Goal: Task Accomplishment & Management: Complete application form

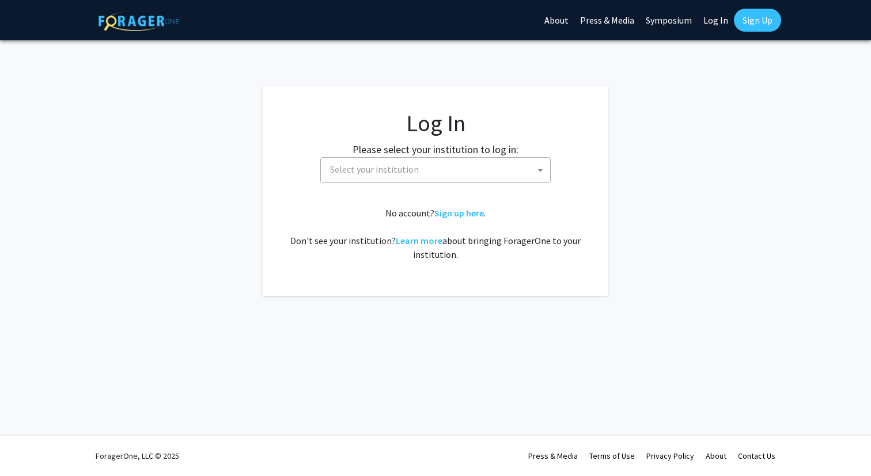
select select
click at [454, 175] on span "Select your institution" at bounding box center [437, 170] width 225 height 24
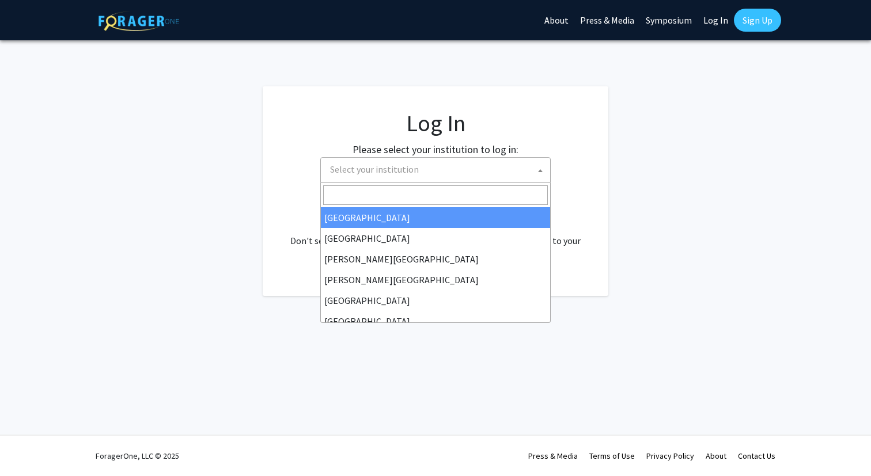
click at [700, 66] on div "Skip navigation About Press & Media Symposium Log In Sign Up Complete your prof…" at bounding box center [435, 238] width 871 height 476
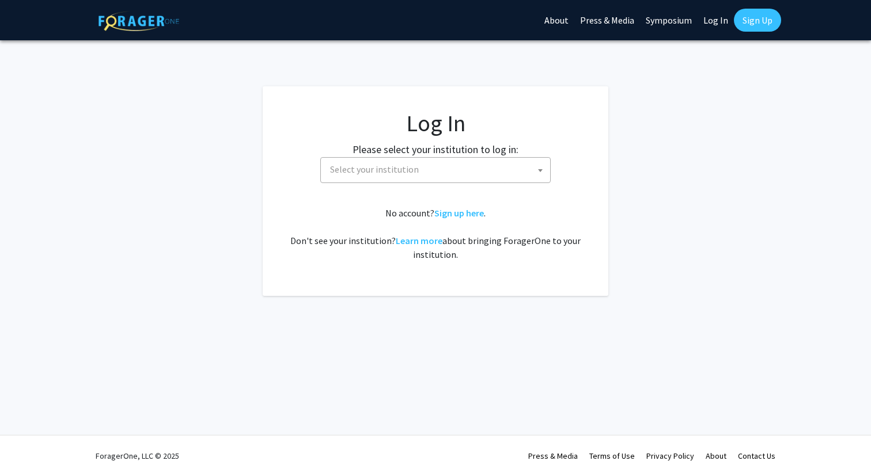
click at [712, 27] on link "Log In" at bounding box center [716, 20] width 36 height 40
click at [722, 22] on link "Log In" at bounding box center [716, 20] width 36 height 40
click at [408, 172] on span "Select your institution" at bounding box center [374, 170] width 89 height 12
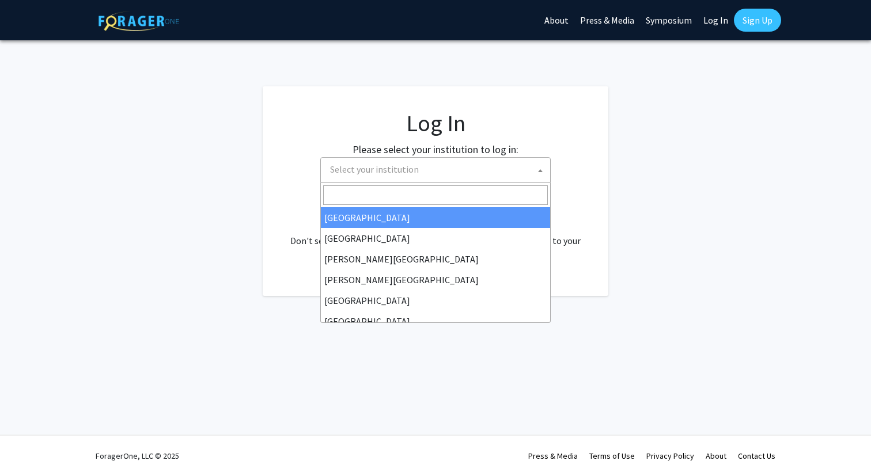
click at [490, 106] on fg-card "Log In Please select your institution to log in: Baylor University Brandeis Uni…" at bounding box center [436, 191] width 346 height 210
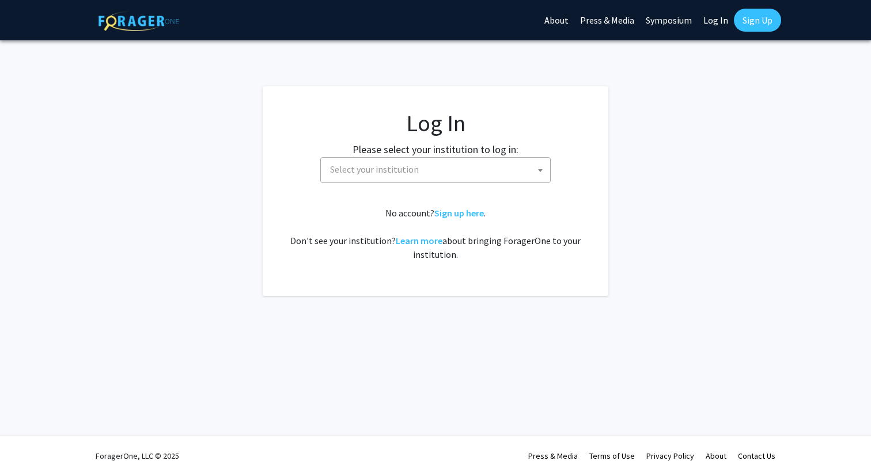
click at [715, 23] on link "Log In" at bounding box center [716, 20] width 36 height 40
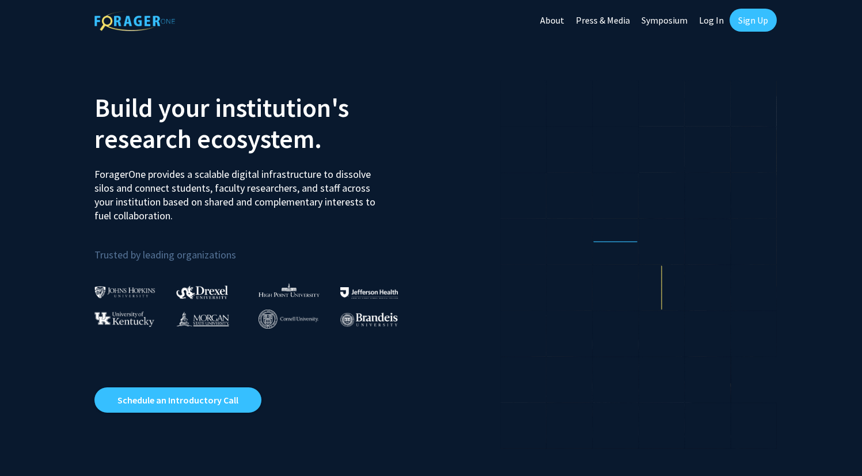
click at [705, 23] on link "Log In" at bounding box center [711, 20] width 36 height 40
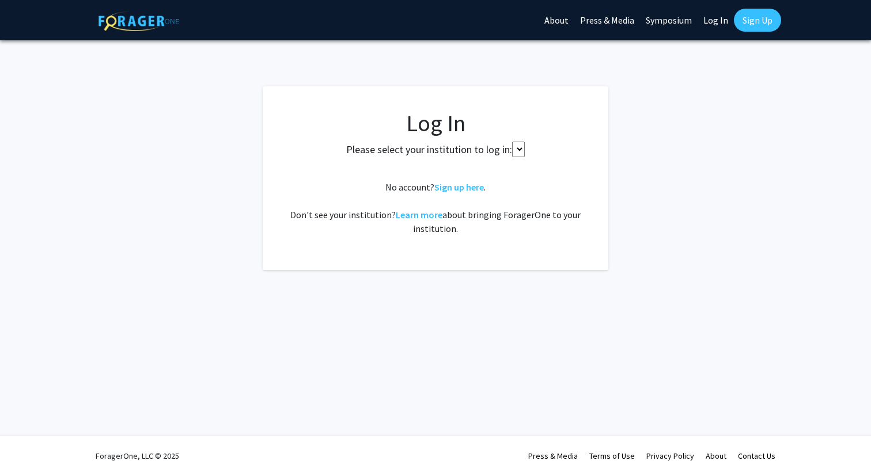
select select
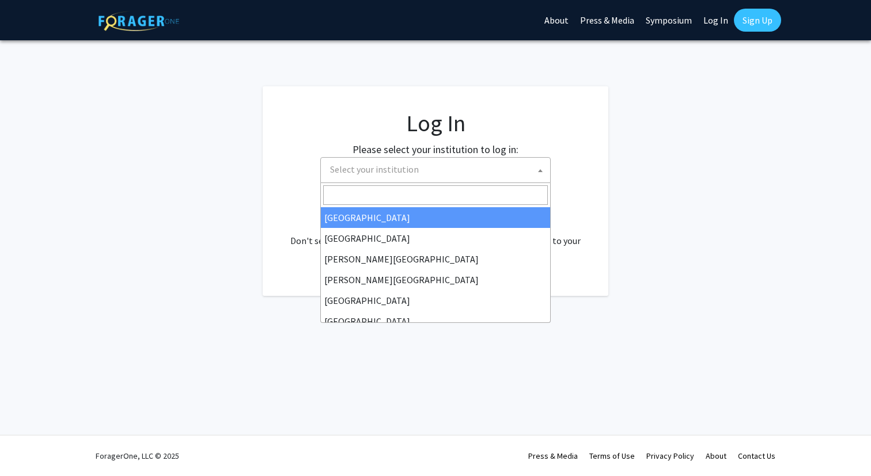
click at [388, 164] on span "Select your institution" at bounding box center [374, 170] width 89 height 12
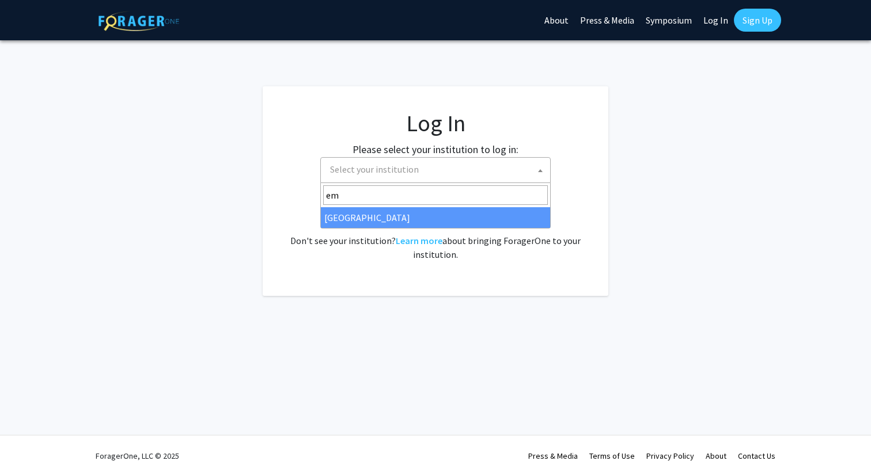
type input "em"
select select "12"
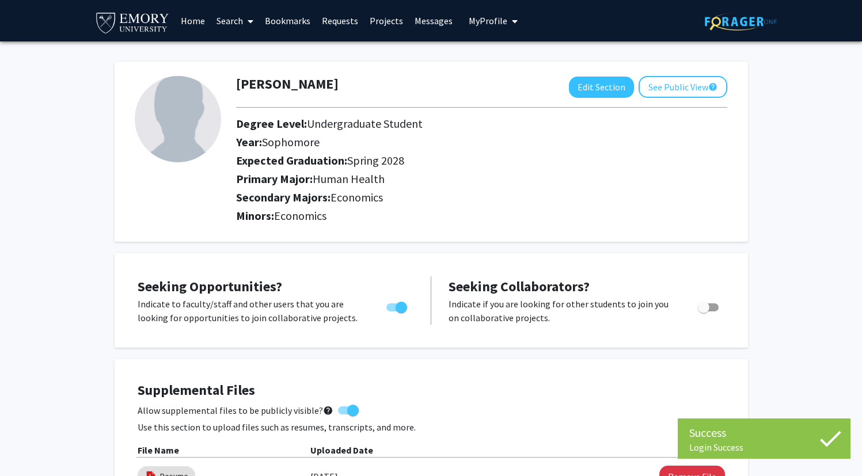
click at [185, 31] on link "Home" at bounding box center [193, 21] width 36 height 40
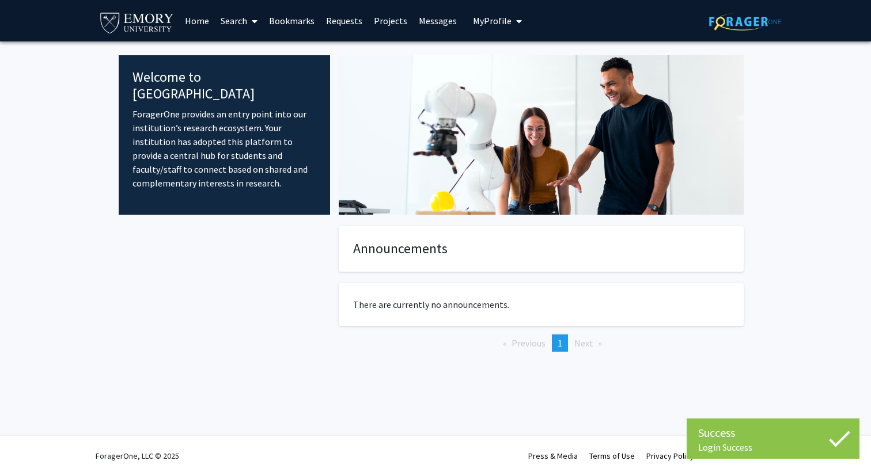
click at [234, 20] on link "Search" at bounding box center [239, 21] width 48 height 40
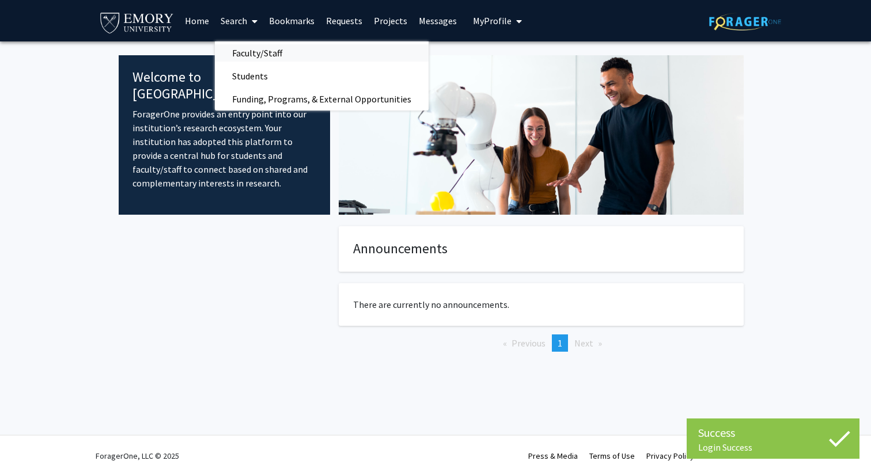
click at [287, 56] on span "Faculty/Staff" at bounding box center [257, 52] width 85 height 23
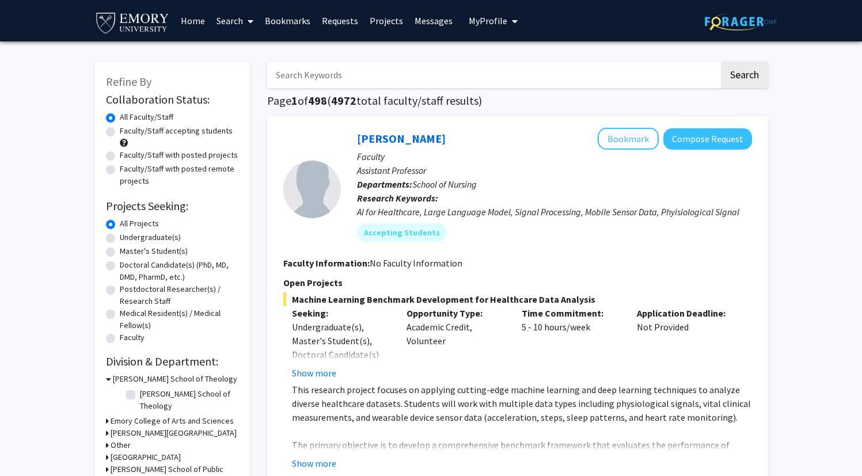
scroll to position [18, 0]
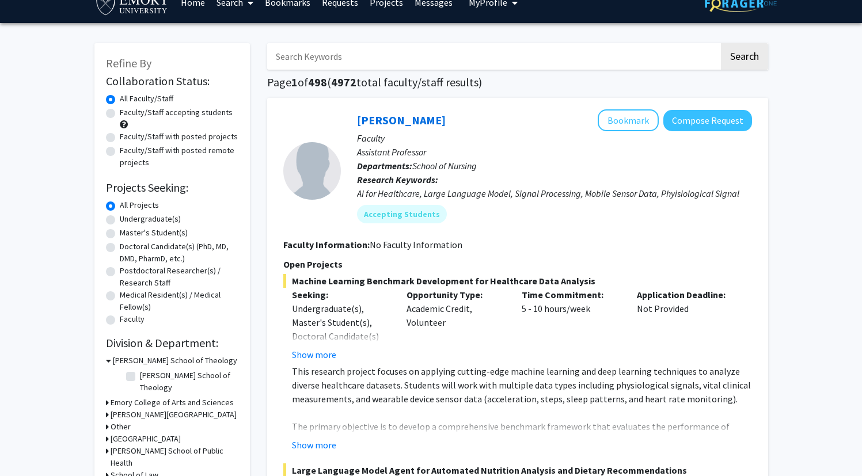
click at [156, 223] on label "Undergraduate(s)" at bounding box center [150, 219] width 61 height 12
click at [127, 221] on input "Undergraduate(s)" at bounding box center [123, 216] width 7 height 7
radio input "true"
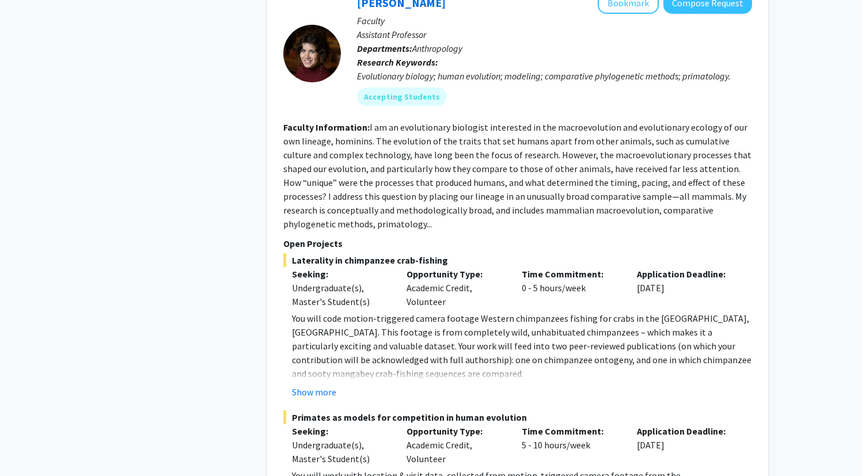
scroll to position [704, 0]
click at [322, 399] on fg-project-list "Laterality in chimpanzee crab-fishing Seeking: Undergraduate(s), Master's Stude…" at bounding box center [517, 482] width 469 height 460
click at [326, 391] on button "Show more" at bounding box center [314, 391] width 44 height 14
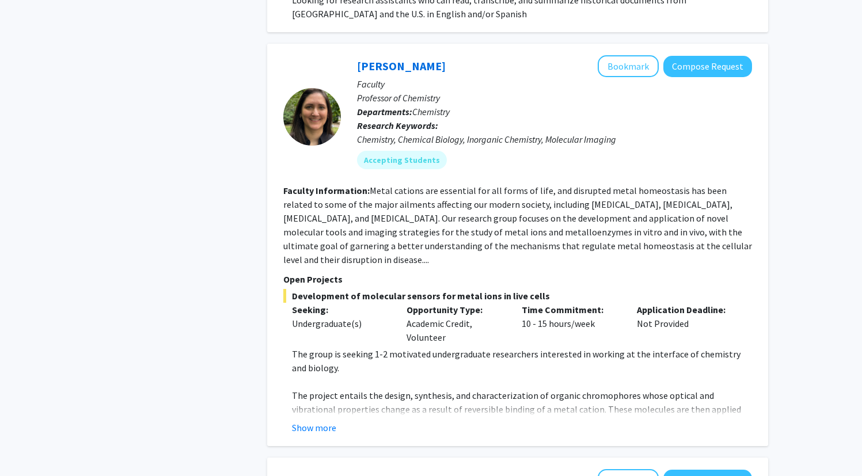
scroll to position [1732, 0]
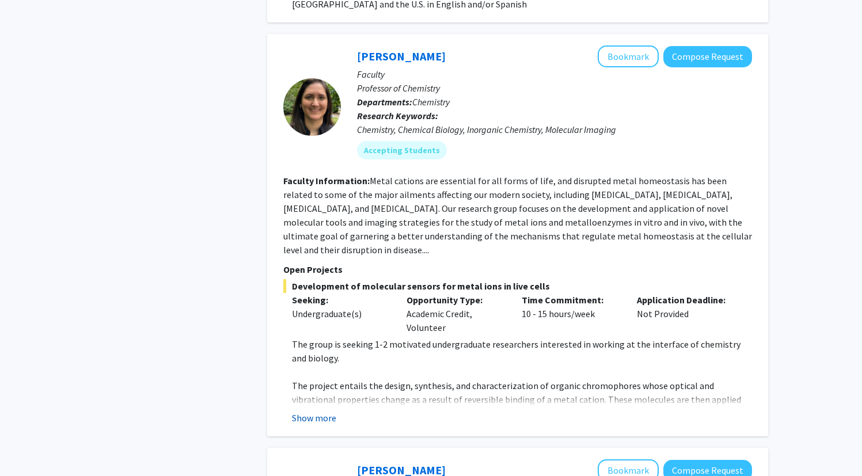
click at [335, 411] on button "Show more" at bounding box center [314, 418] width 44 height 14
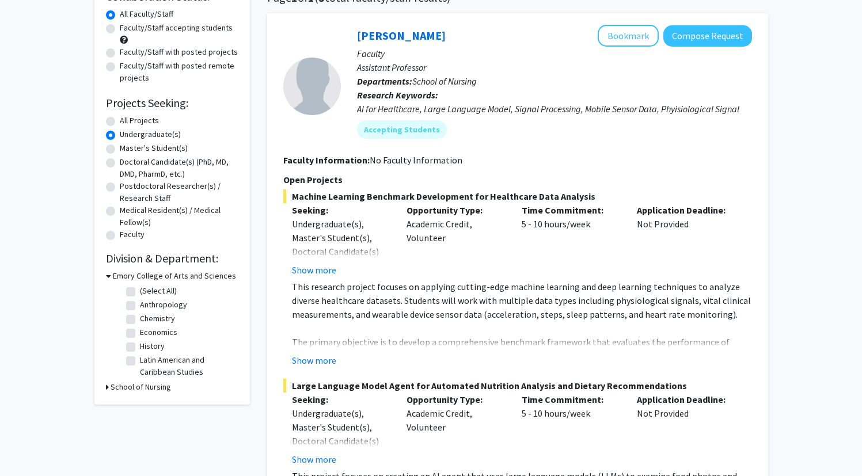
scroll to position [143, 0]
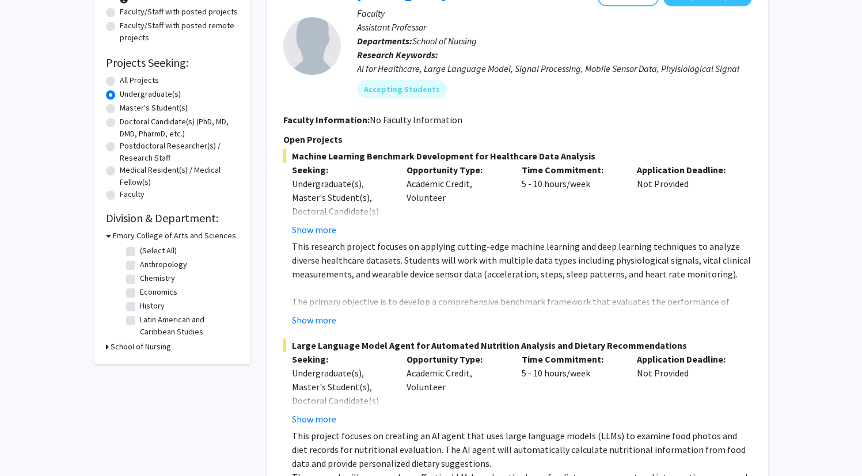
click at [138, 89] on label "Undergraduate(s)" at bounding box center [150, 94] width 61 height 12
click at [127, 89] on input "Undergraduate(s)" at bounding box center [123, 91] width 7 height 7
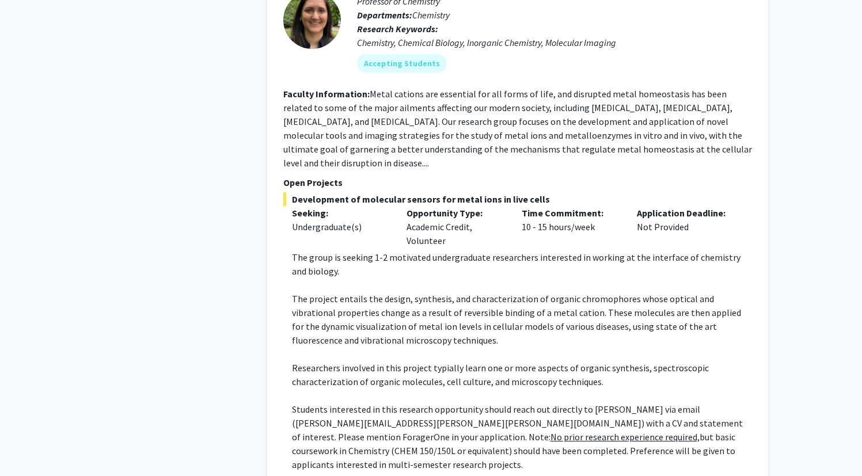
scroll to position [1820, 0]
drag, startPoint x: 319, startPoint y: 252, endPoint x: 392, endPoint y: 250, distance: 73.7
click at [392, 251] on p "The group is seeking 1-2 motivated undergraduate researchers interested in work…" at bounding box center [522, 263] width 460 height 28
click at [393, 249] on p "The group is seeking 1-2 motivated undergraduate researchers interested in work…" at bounding box center [522, 263] width 460 height 28
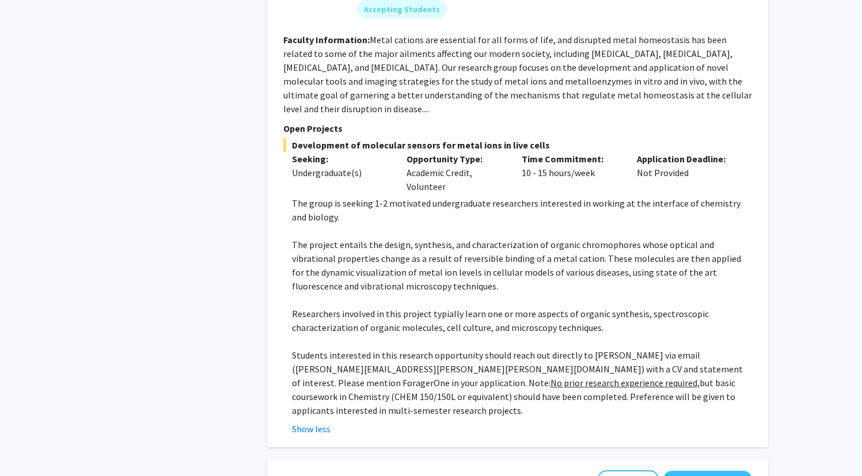
scroll to position [1887, 0]
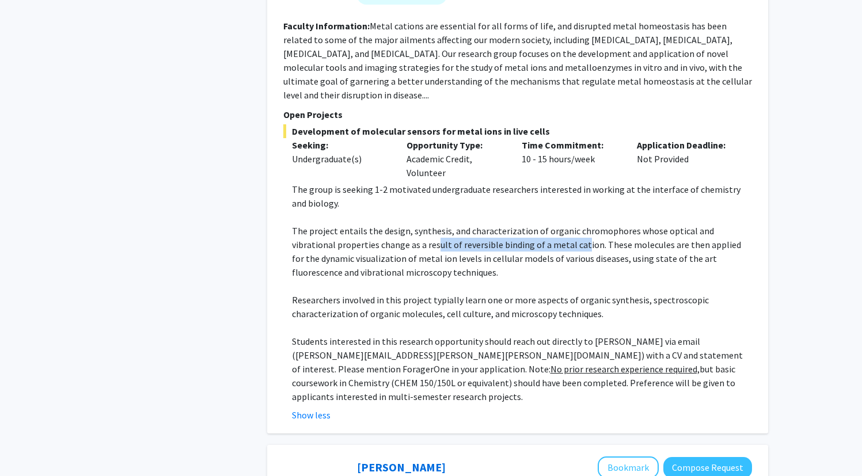
drag, startPoint x: 392, startPoint y: 225, endPoint x: 535, endPoint y: 229, distance: 143.5
click at [535, 229] on p "The project entails the design, synthesis, and characterization of organic chro…" at bounding box center [522, 251] width 460 height 55
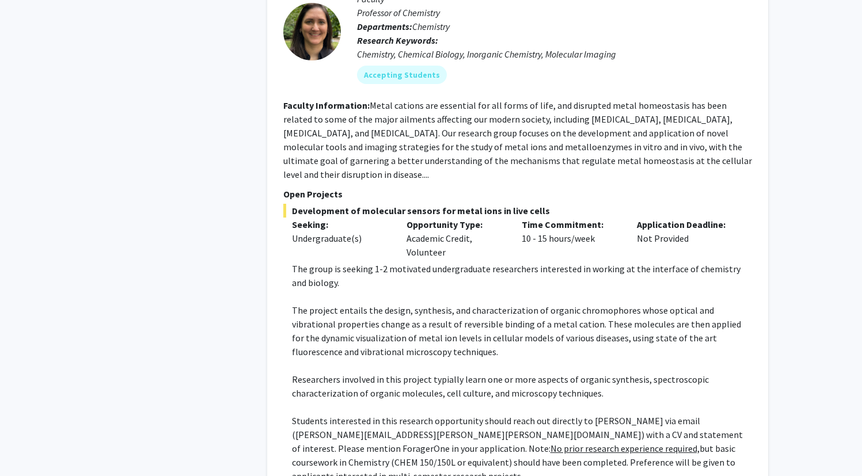
scroll to position [1807, 0]
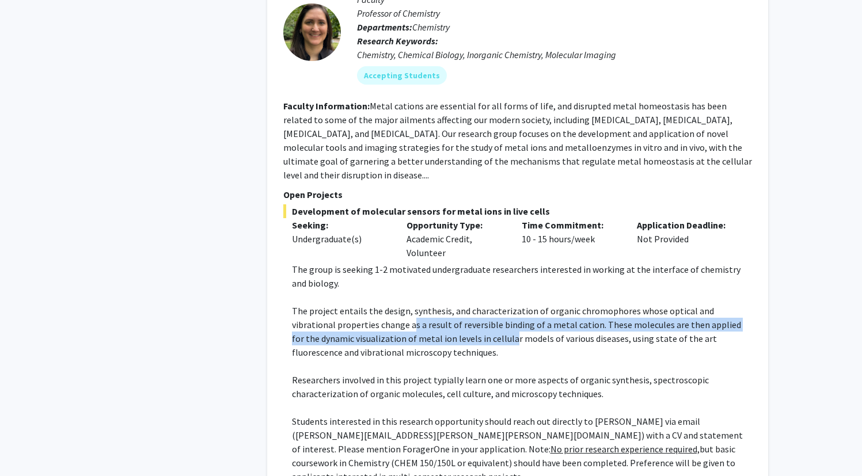
drag, startPoint x: 369, startPoint y: 307, endPoint x: 446, endPoint y: 321, distance: 77.8
click at [446, 321] on p "The project entails the design, synthesis, and characterization of organic chro…" at bounding box center [522, 331] width 460 height 55
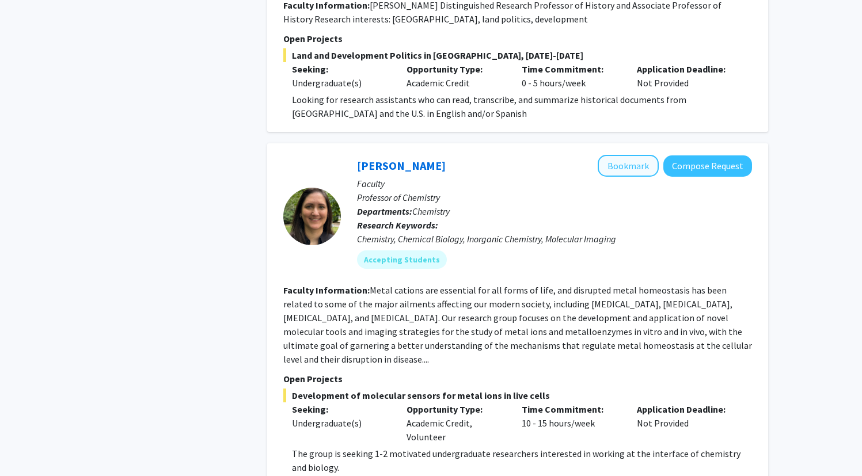
scroll to position [1599, 0]
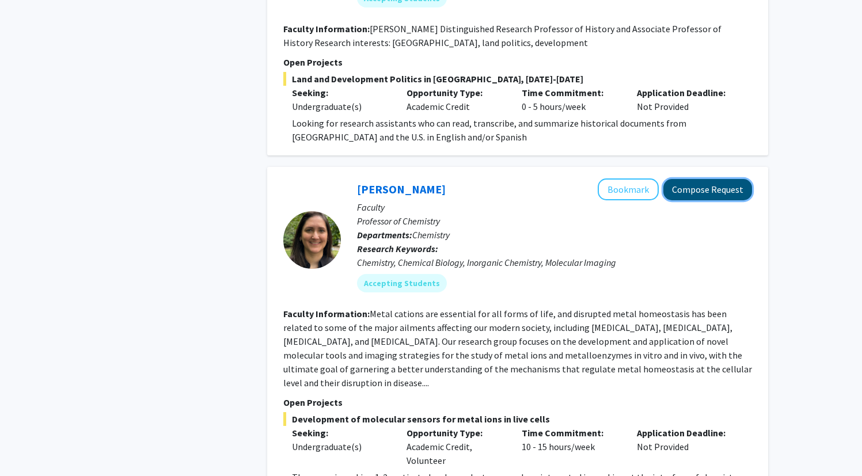
click at [679, 185] on button "Compose Request" at bounding box center [708, 189] width 89 height 21
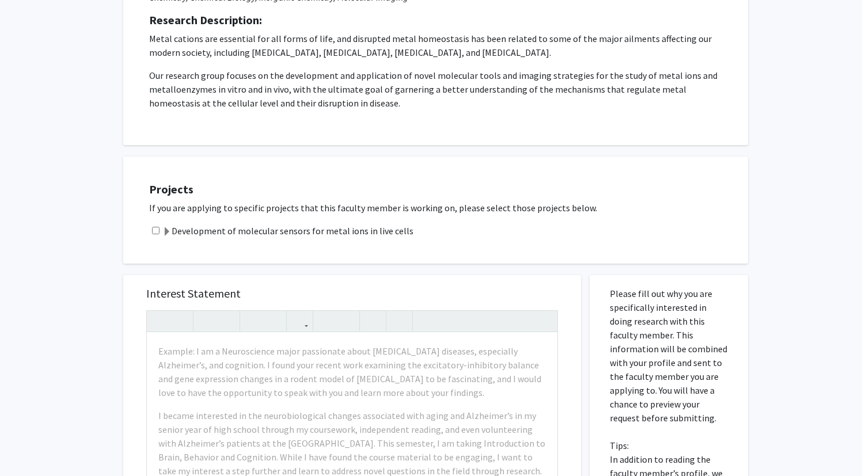
scroll to position [412, 0]
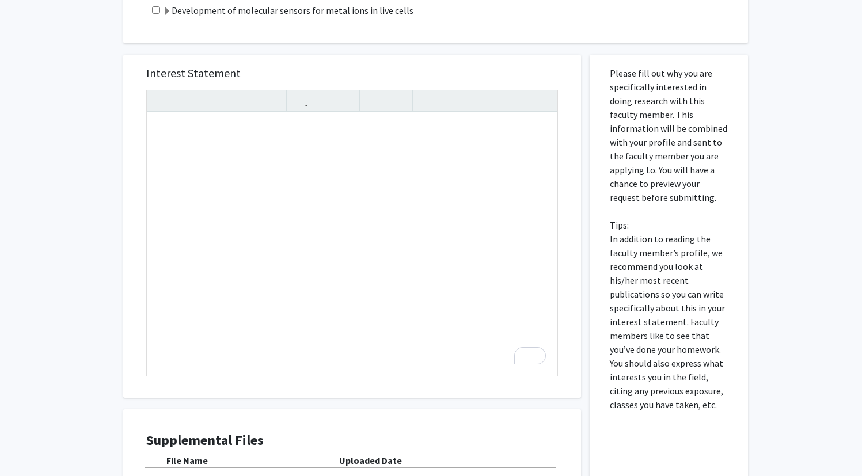
click at [347, 63] on div "Interest Statement Insert link Remove link" at bounding box center [352, 226] width 435 height 343
click at [380, 172] on div "To enrich screen reader interactions, please activate Accessibility in Grammarl…" at bounding box center [352, 244] width 411 height 264
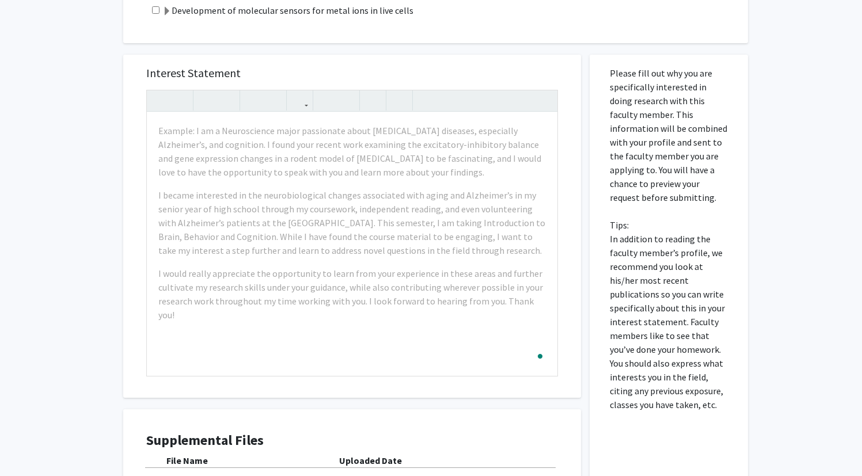
click at [437, 48] on div "Interest Statement Example: I am a Neuroscience major passionate about [MEDICAL…" at bounding box center [352, 313] width 475 height 540
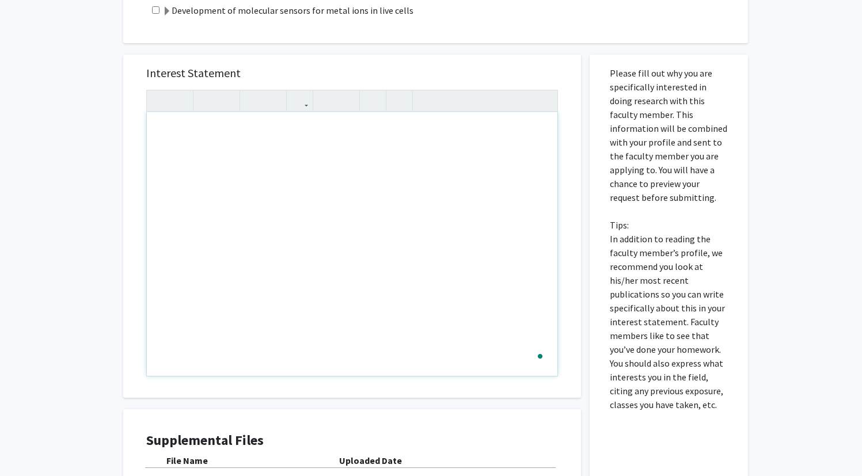
drag, startPoint x: 162, startPoint y: 137, endPoint x: 370, endPoint y: 334, distance: 286.4
click at [370, 334] on div "To enrich screen reader interactions, please activate Accessibility in Grammarl…" at bounding box center [352, 244] width 411 height 264
click at [433, 57] on div "Interest Statement Insert link Remove link" at bounding box center [352, 226] width 435 height 343
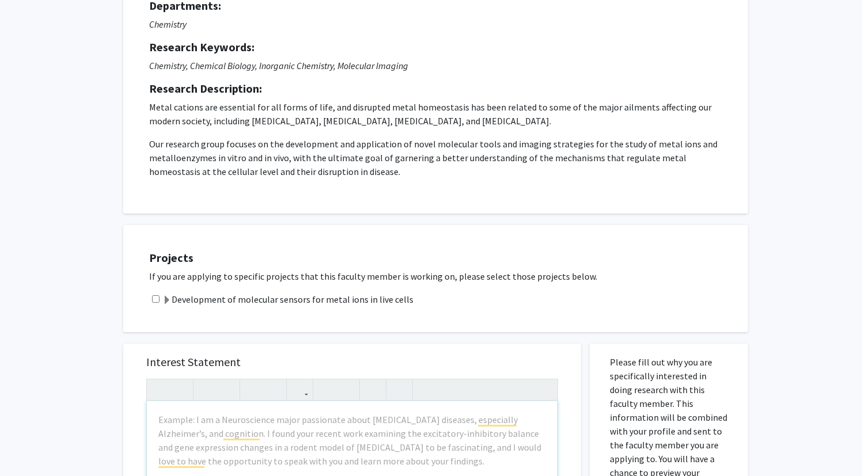
scroll to position [0, 0]
